Goal: Navigation & Orientation: Find specific page/section

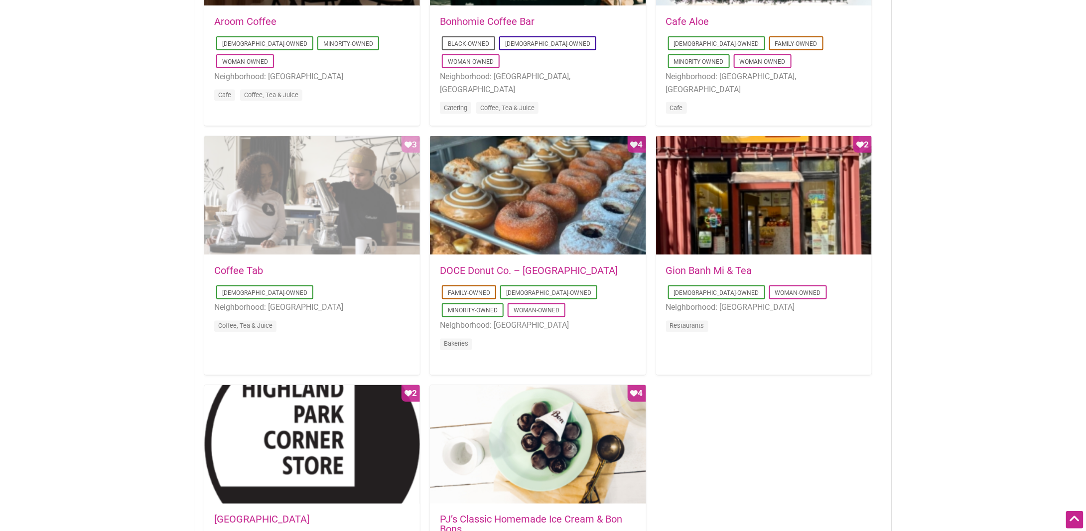
scroll to position [648, 0]
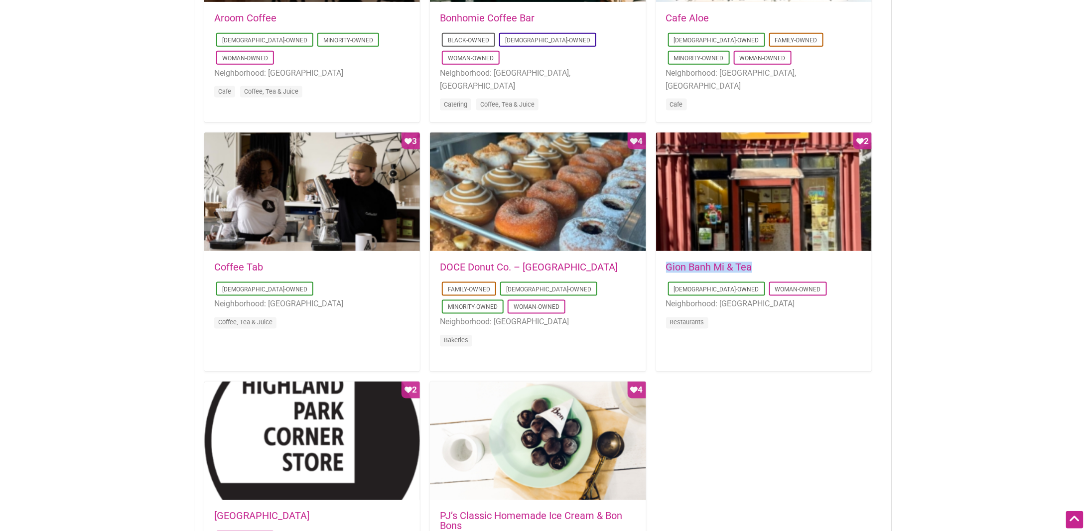
drag, startPoint x: 767, startPoint y: 269, endPoint x: 667, endPoint y: 265, distance: 100.2
click at [667, 265] on h5 "Gion Banh Mi & Tea" at bounding box center [764, 267] width 196 height 10
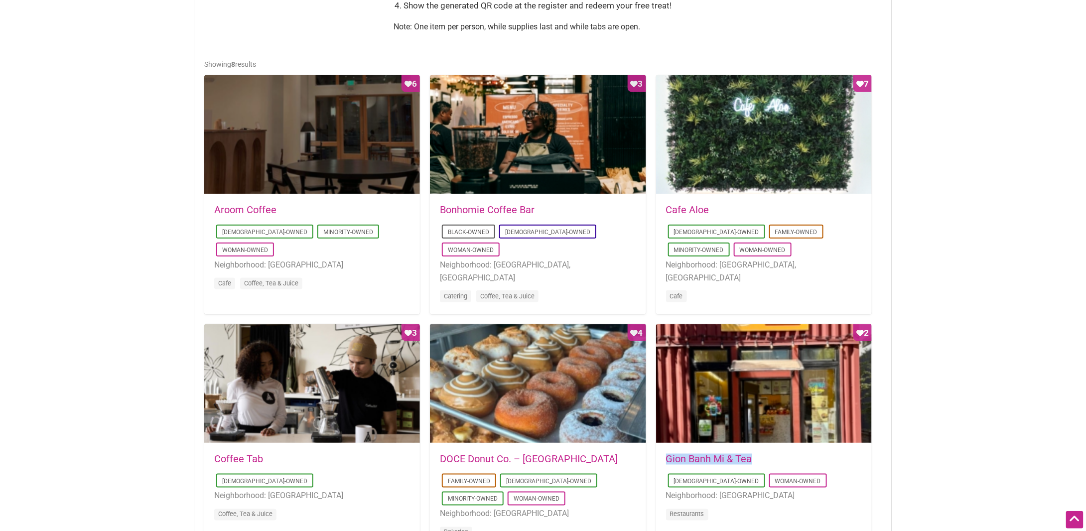
scroll to position [448, 0]
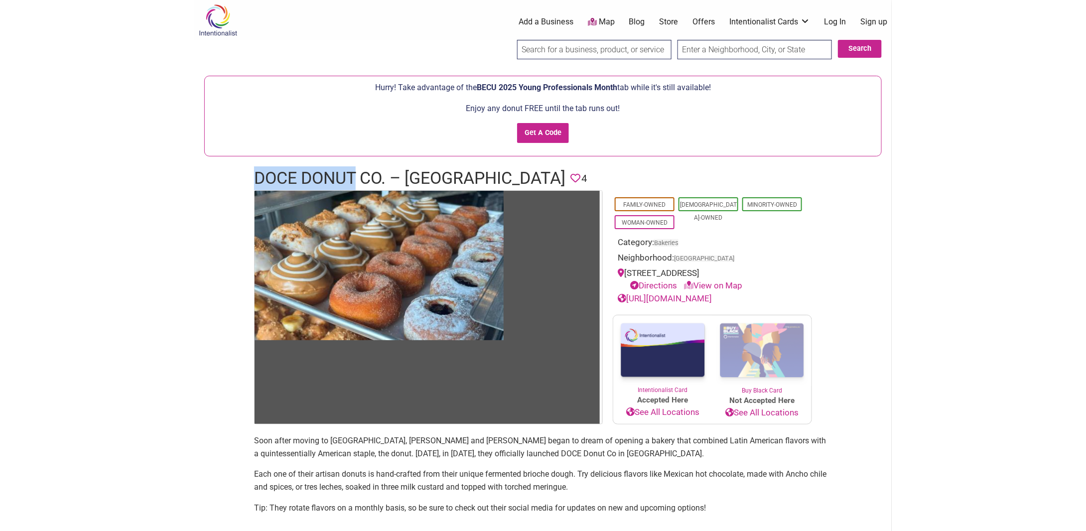
drag, startPoint x: 254, startPoint y: 174, endPoint x: 353, endPoint y: 178, distance: 99.7
click at [353, 178] on div "DOCE Donut Co. – Belltown Favorite 4" at bounding box center [543, 178] width 598 height 24
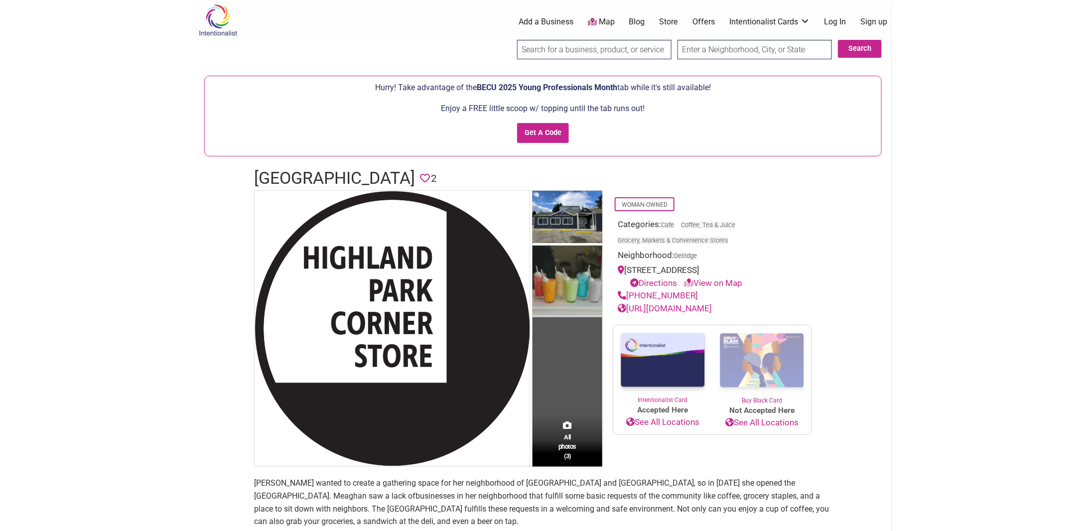
scroll to position [100, 0]
